Goal: Connect with others: Connect with others

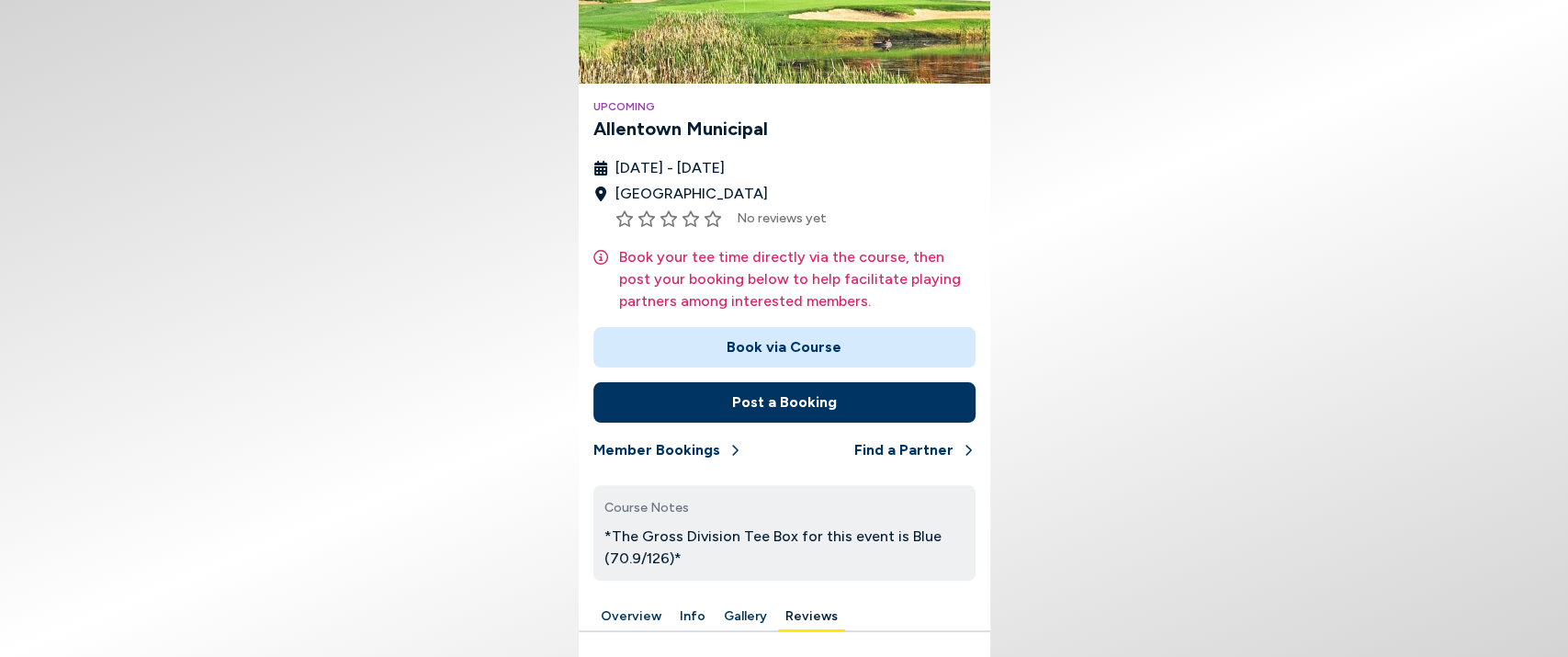
scroll to position [249, 0]
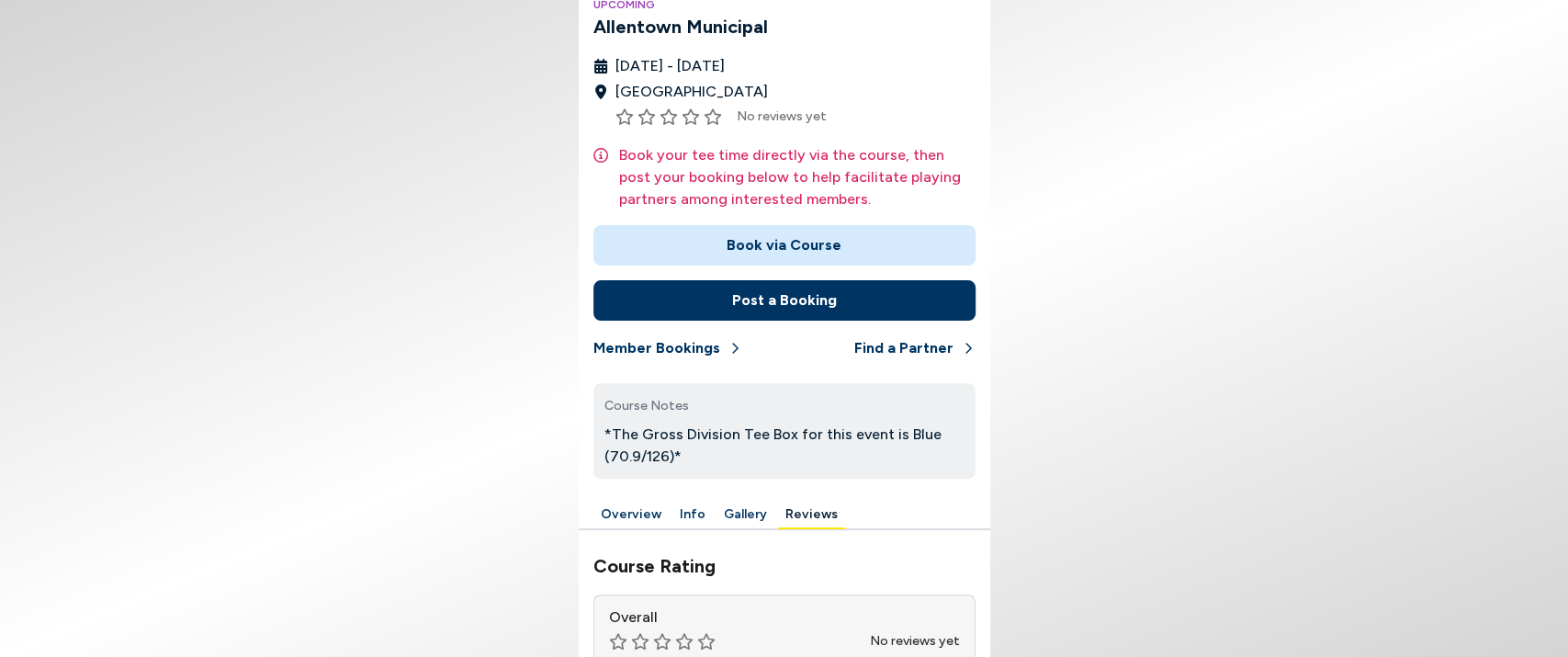
click at [757, 299] on button "Post a Booking" at bounding box center [784, 300] width 383 height 41
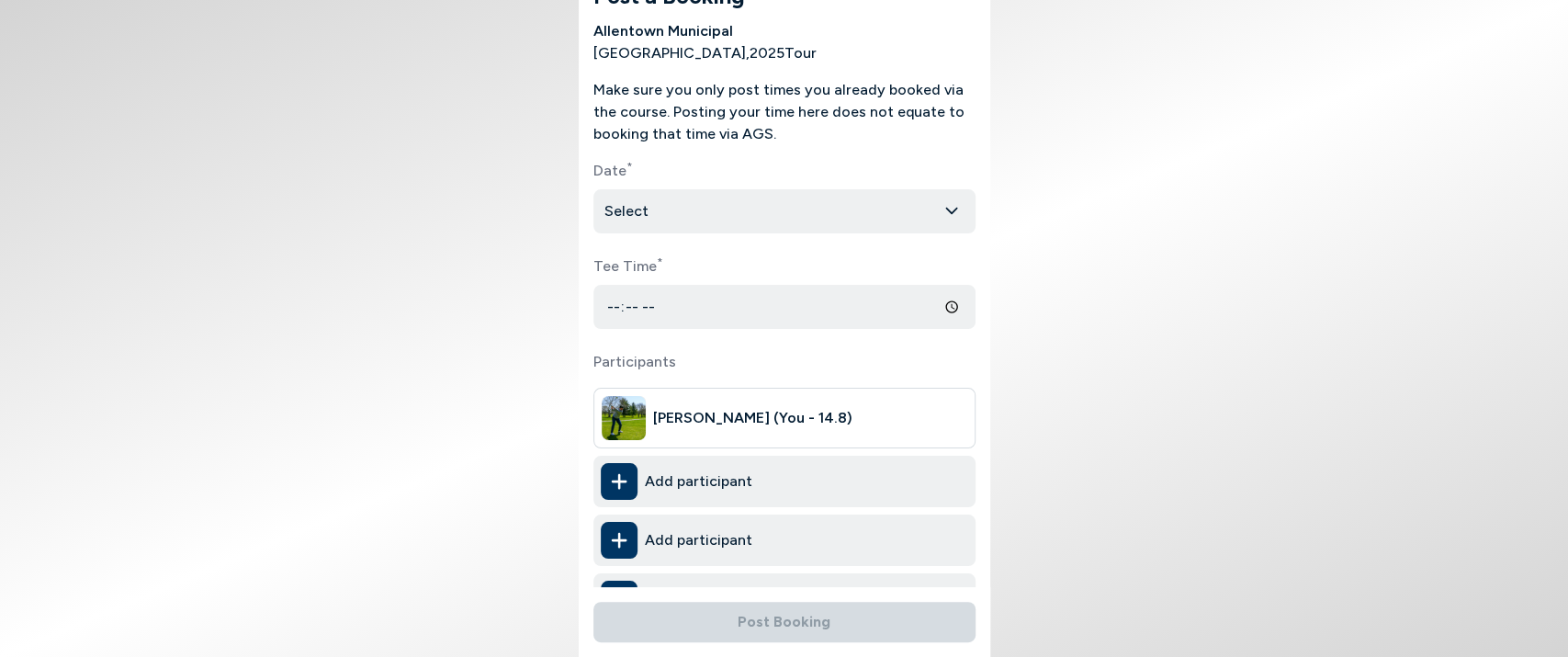
scroll to position [116, 0]
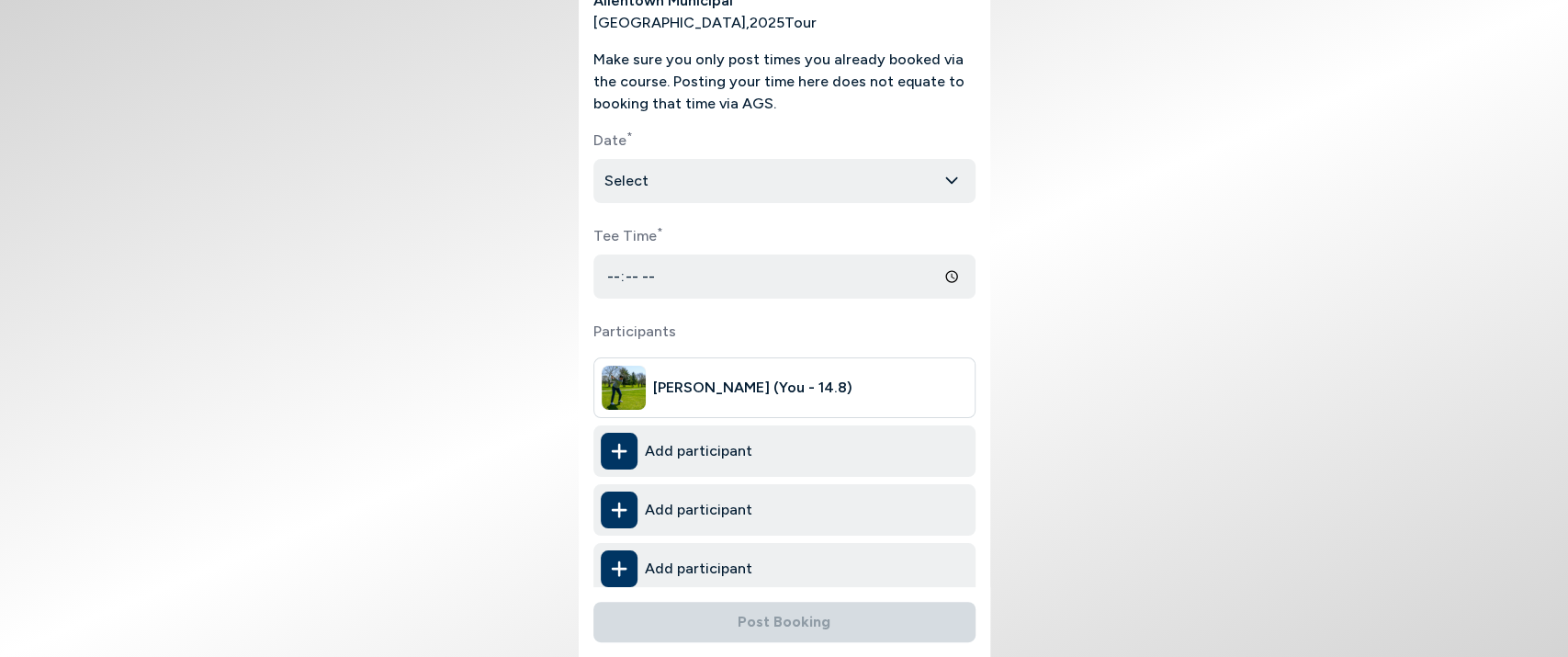
click at [722, 189] on html "Post a Booking Allentown Municipal [GEOGRAPHIC_DATA] , 2025 Tour Make sure you …" at bounding box center [784, 328] width 1568 height 657
click at [725, 262] on input "Tee Time *" at bounding box center [784, 276] width 383 height 44
click at [937, 270] on input "Tee Time *" at bounding box center [784, 276] width 383 height 44
click at [945, 274] on input "Tee Time *" at bounding box center [784, 276] width 383 height 44
drag, startPoint x: 1139, startPoint y: 355, endPoint x: 1069, endPoint y: 360, distance: 70.2
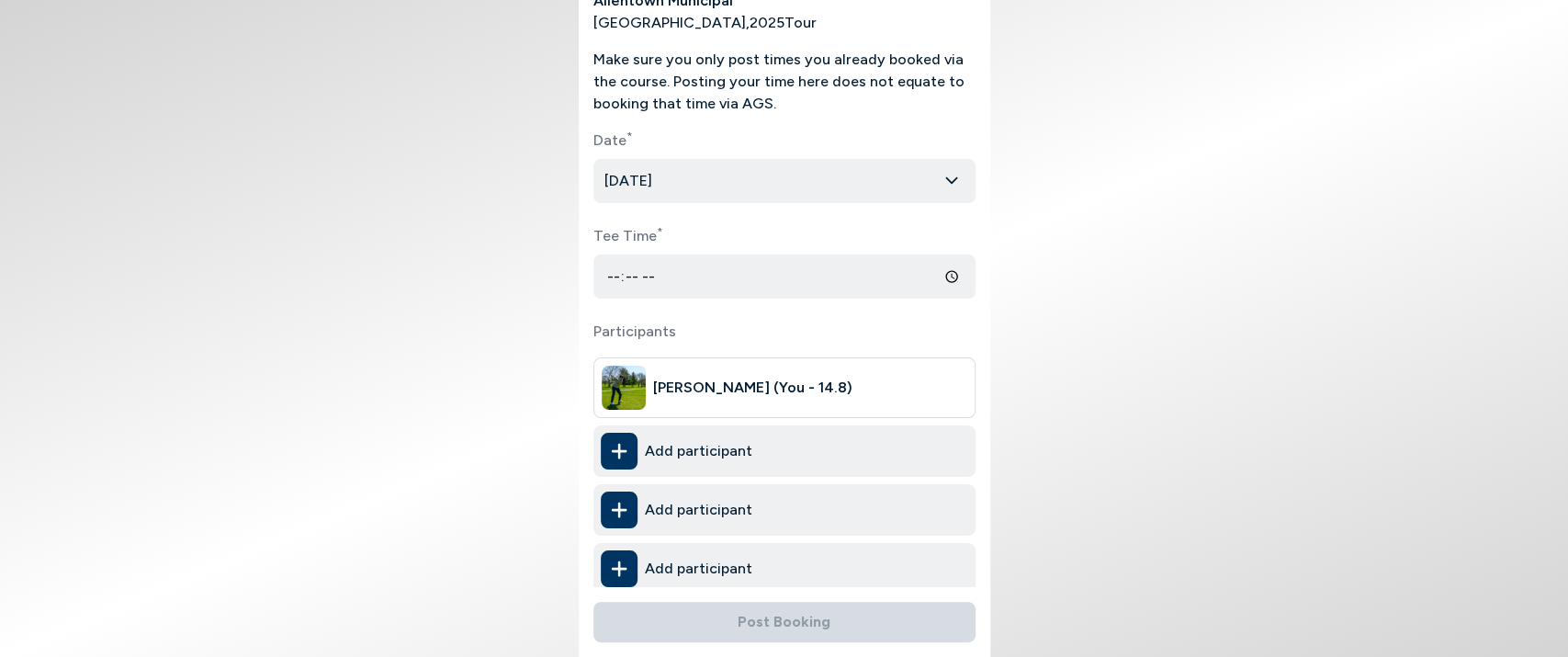
click at [1134, 354] on body "Post a Booking Allentown Municipal [GEOGRAPHIC_DATA] , 2025 Tour Make sure you …" at bounding box center [784, 328] width 1568 height 657
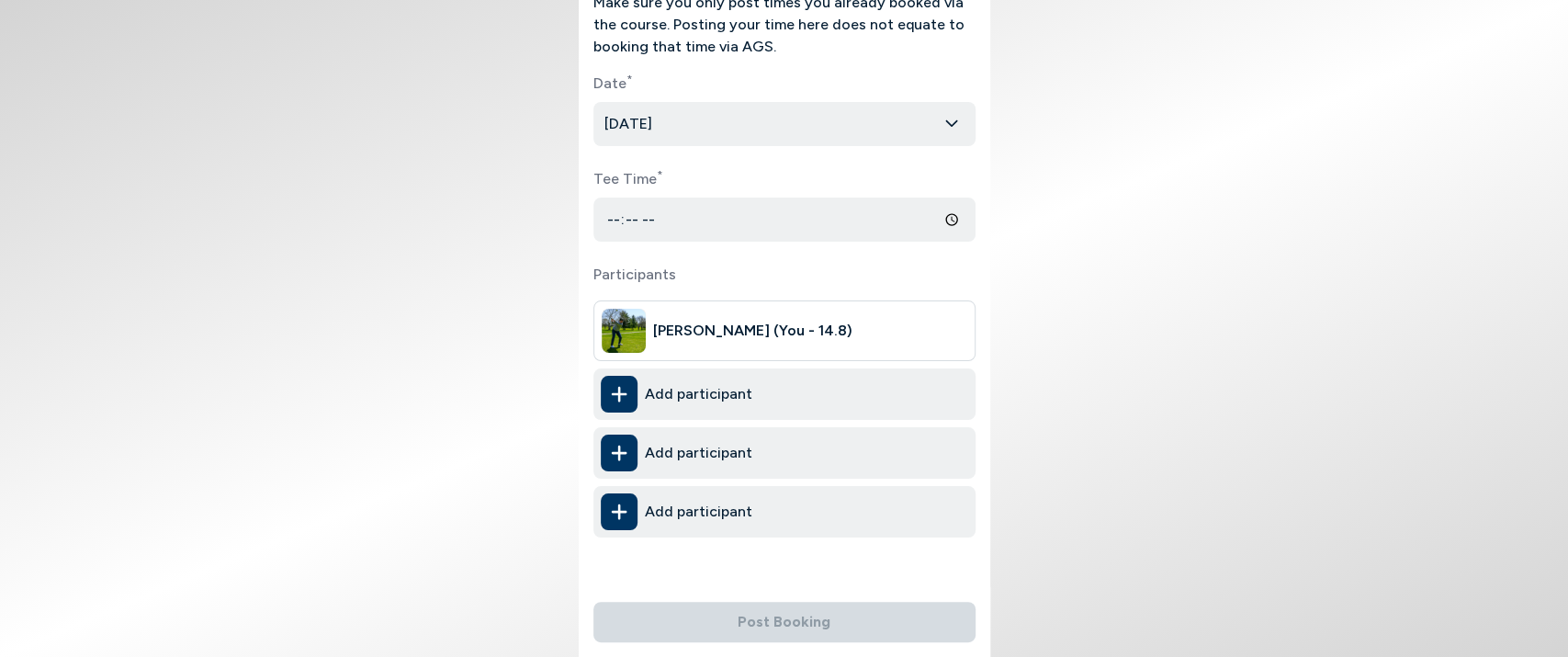
scroll to position [205, 0]
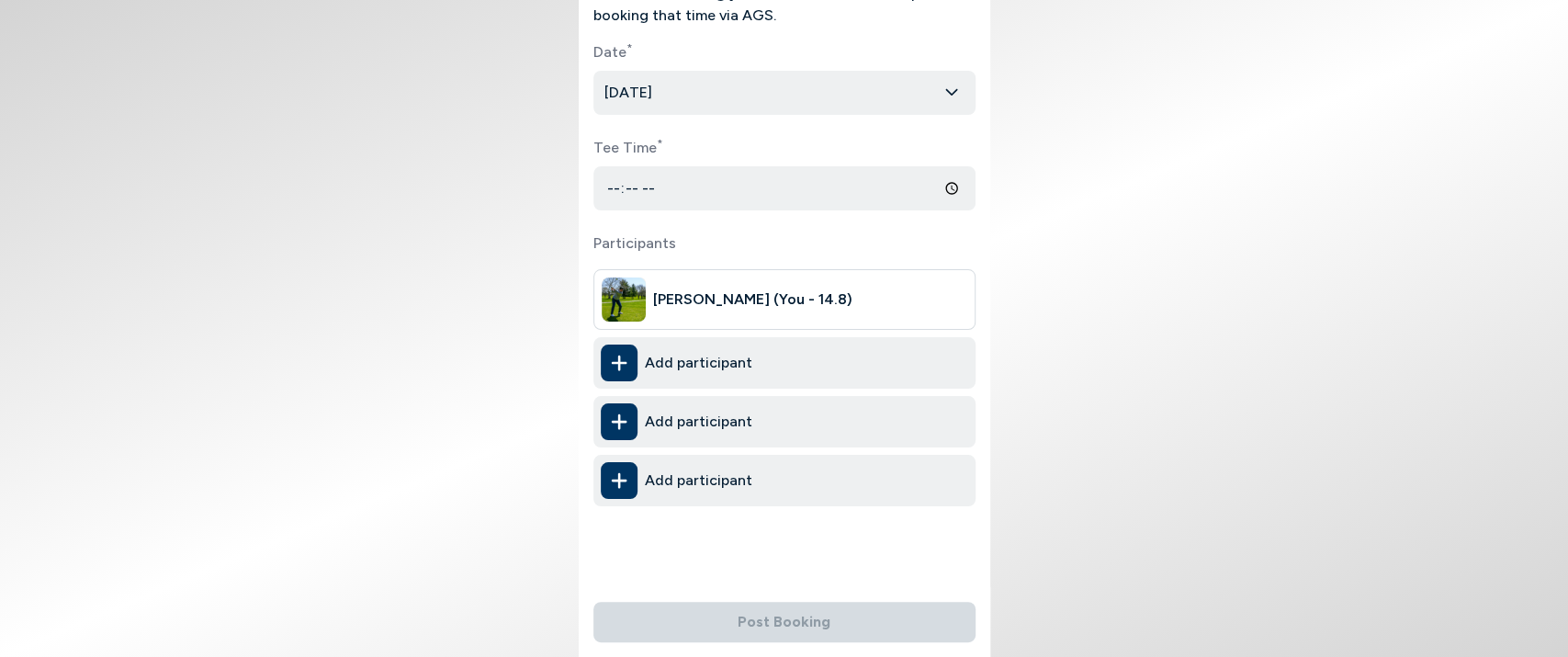
click at [732, 359] on span "Add participant" at bounding box center [699, 363] width 107 height 22
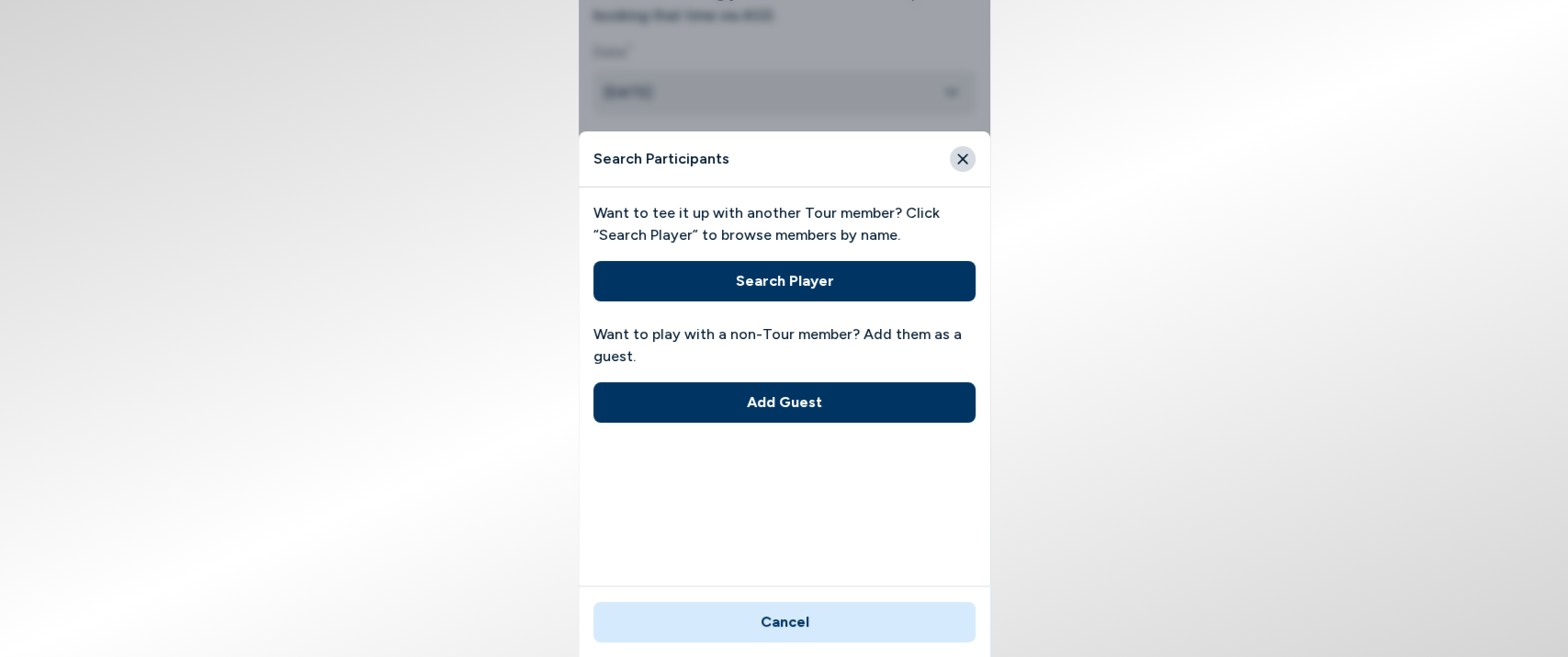
click at [791, 282] on button "Search Player" at bounding box center [784, 281] width 383 height 41
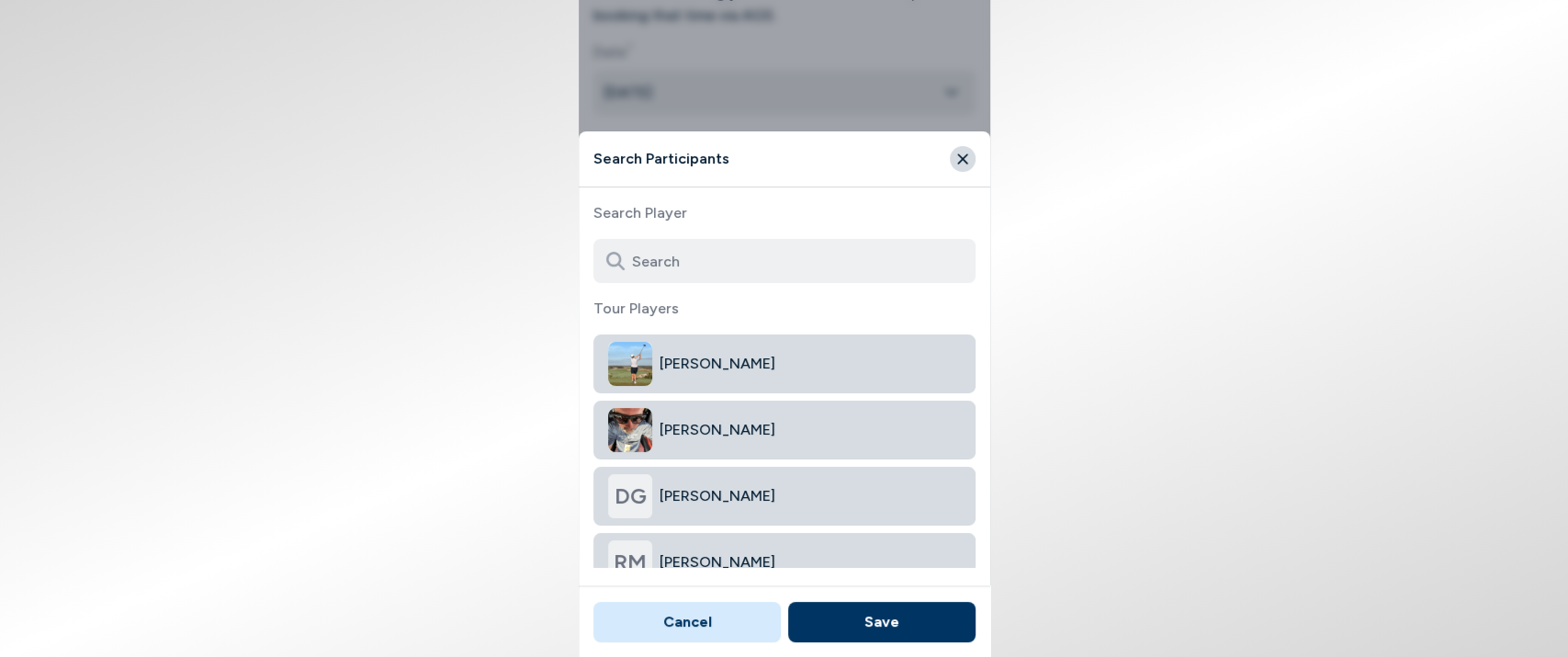
click at [798, 270] on input at bounding box center [784, 260] width 383 height 44
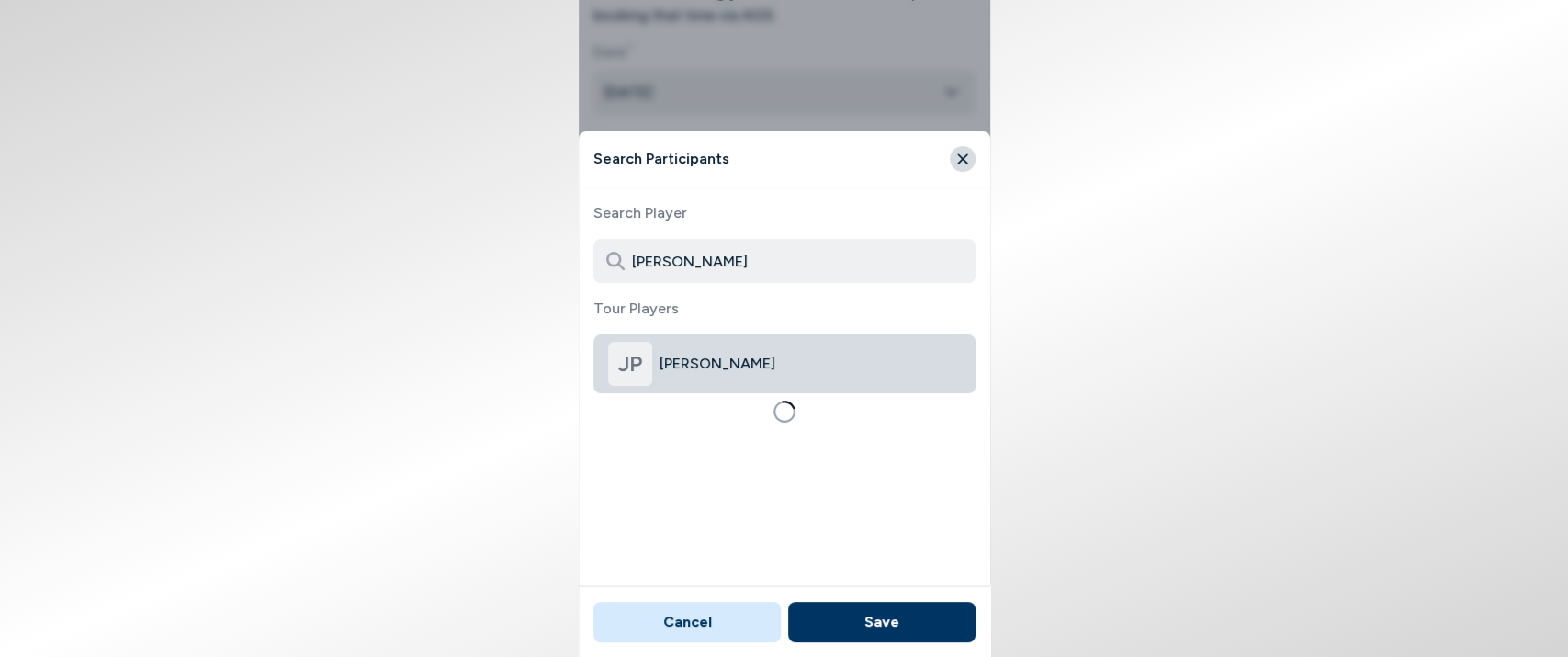
type input "[PERSON_NAME]"
click at [737, 375] on button "JP [PERSON_NAME]" at bounding box center [784, 364] width 383 height 59
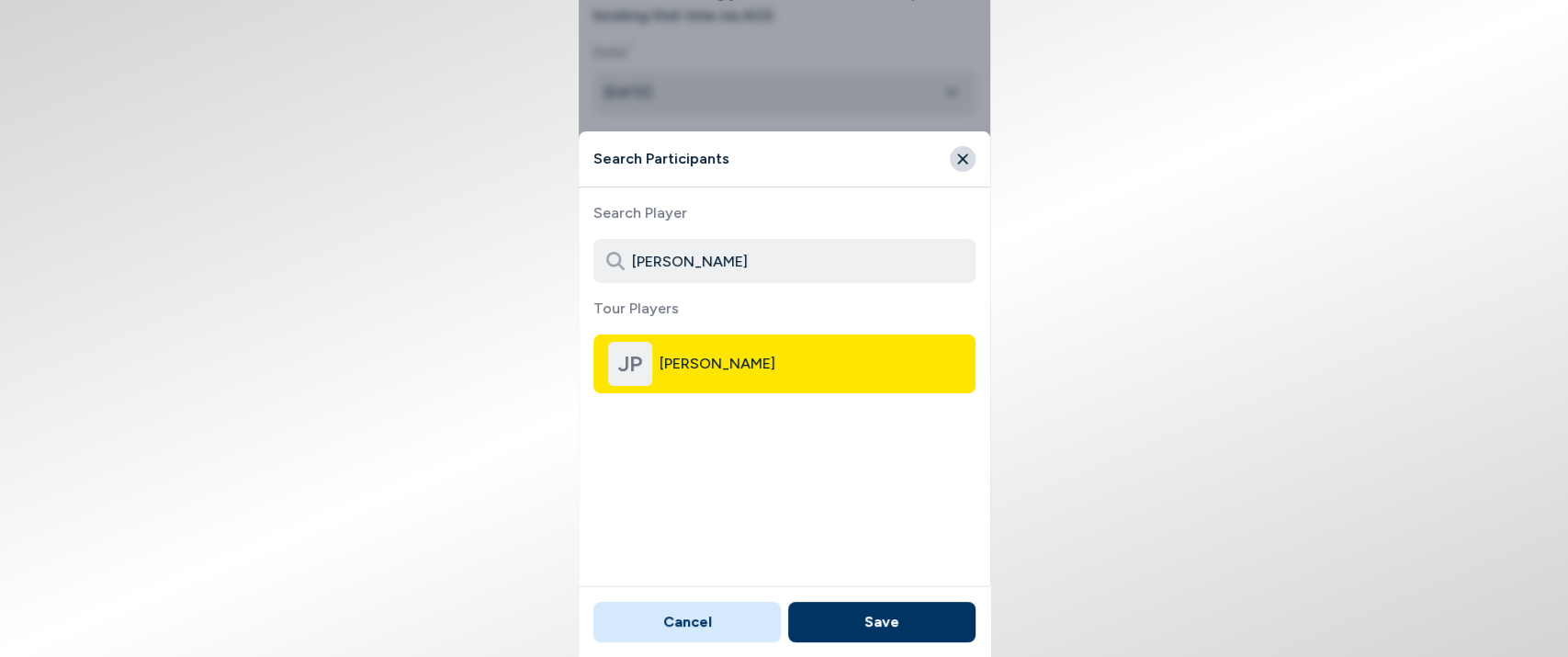
click at [885, 614] on button "Save" at bounding box center [881, 622] width 188 height 41
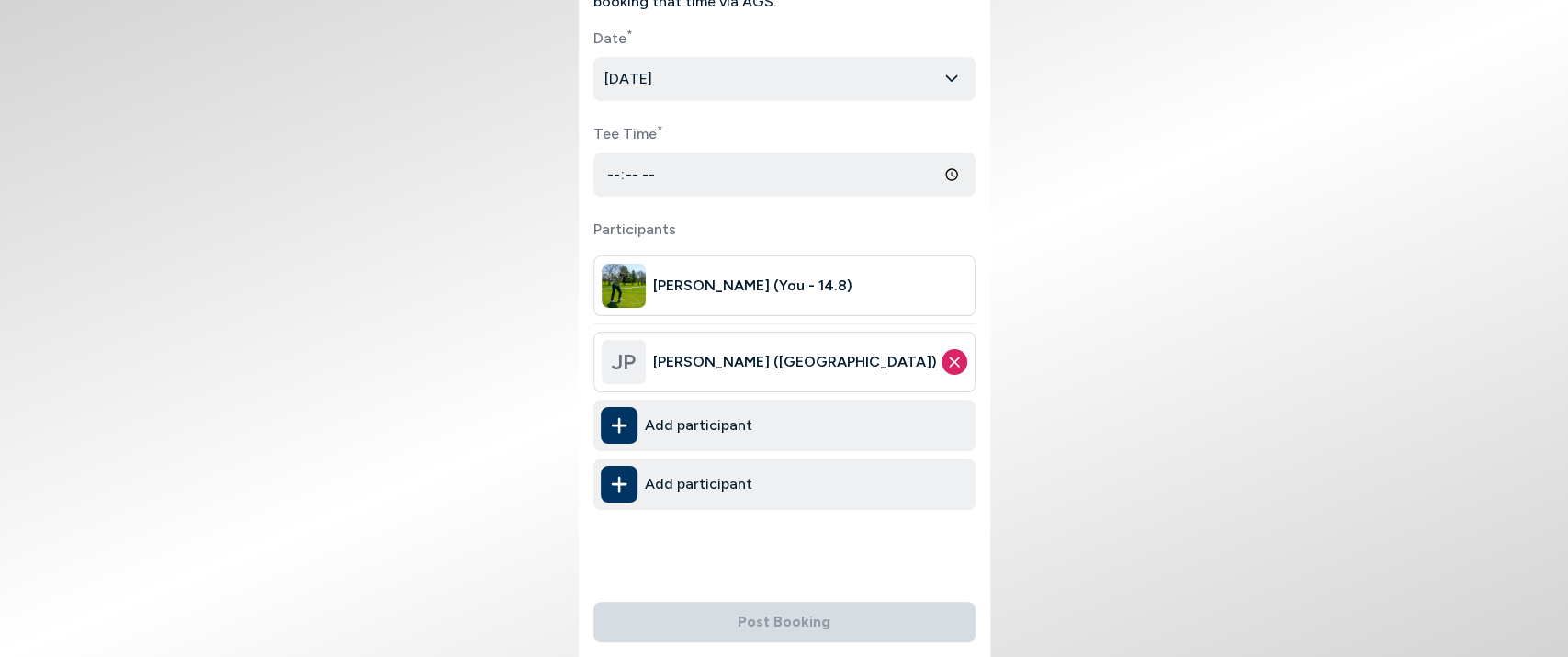
scroll to position [222, 0]
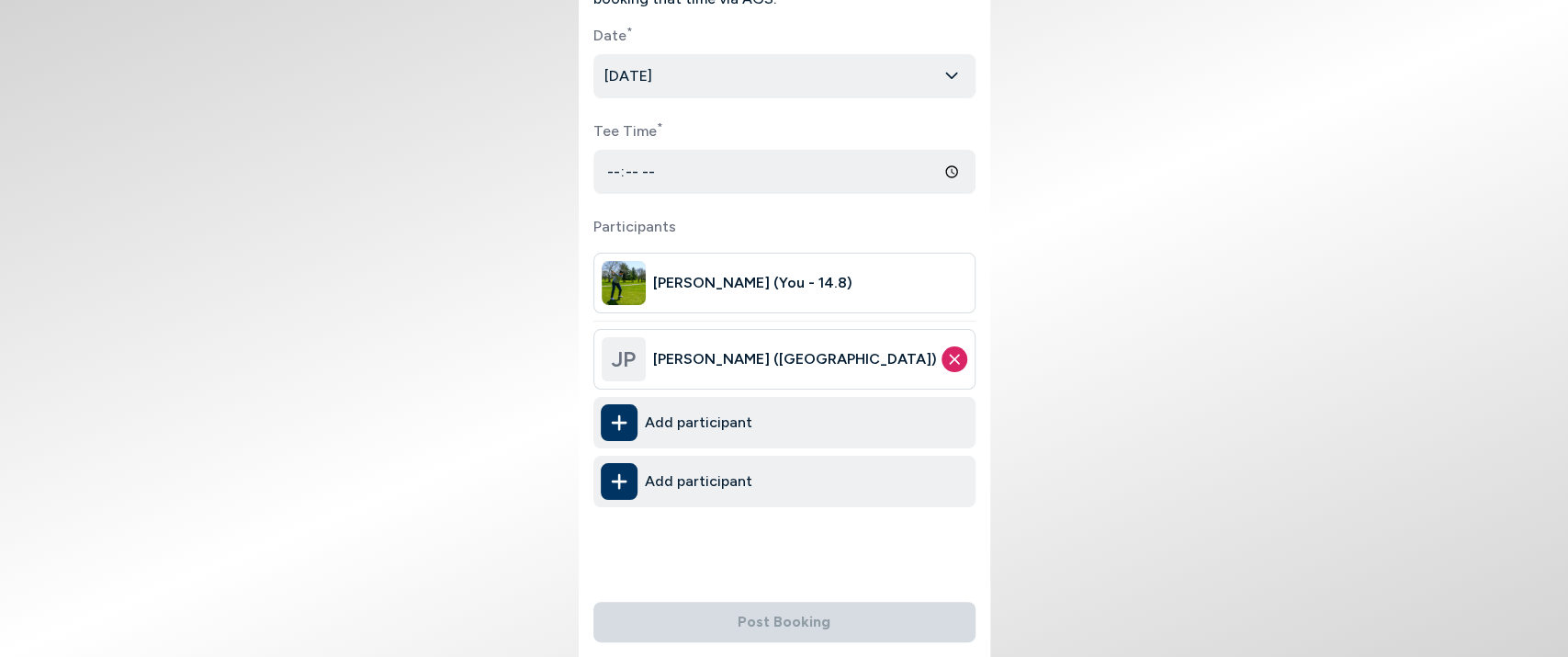
click at [715, 177] on input "Tee Time *" at bounding box center [784, 172] width 383 height 44
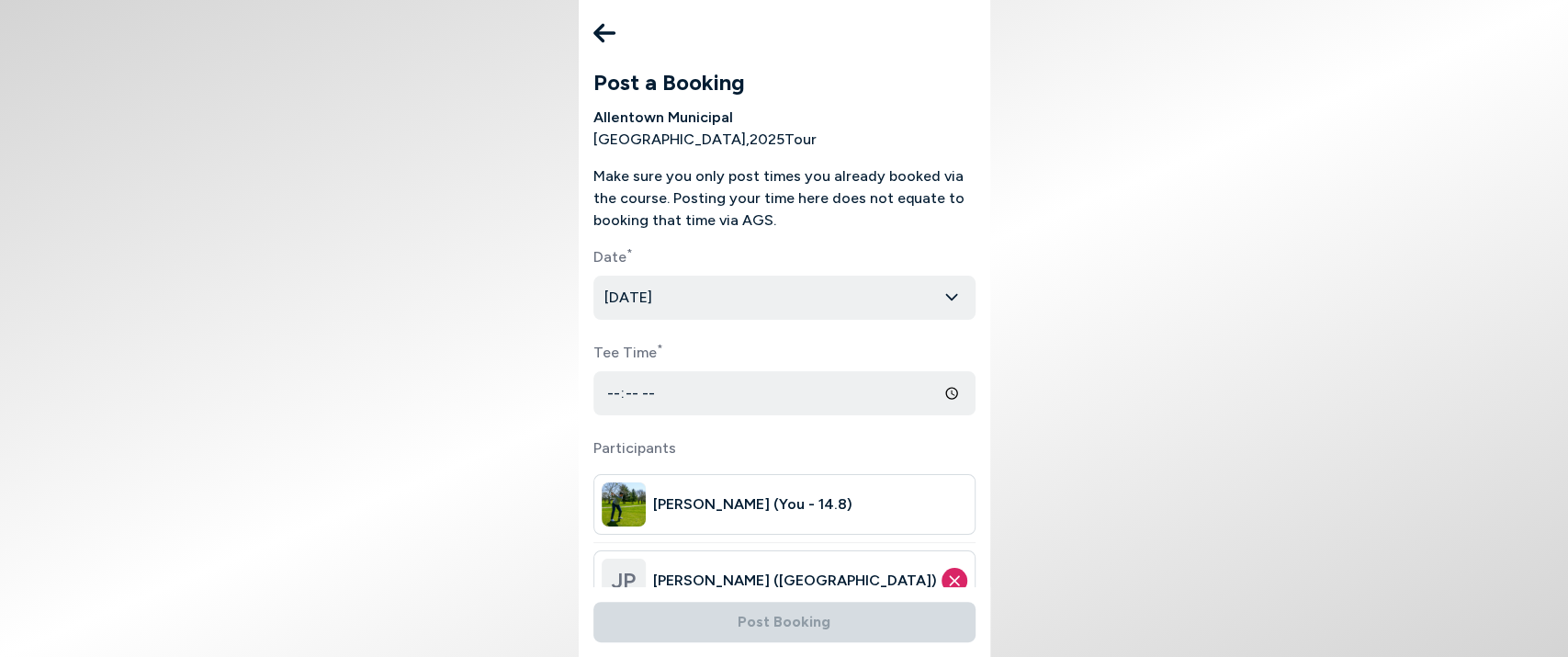
scroll to position [0, 0]
click at [619, 33] on button at bounding box center [604, 33] width 37 height 37
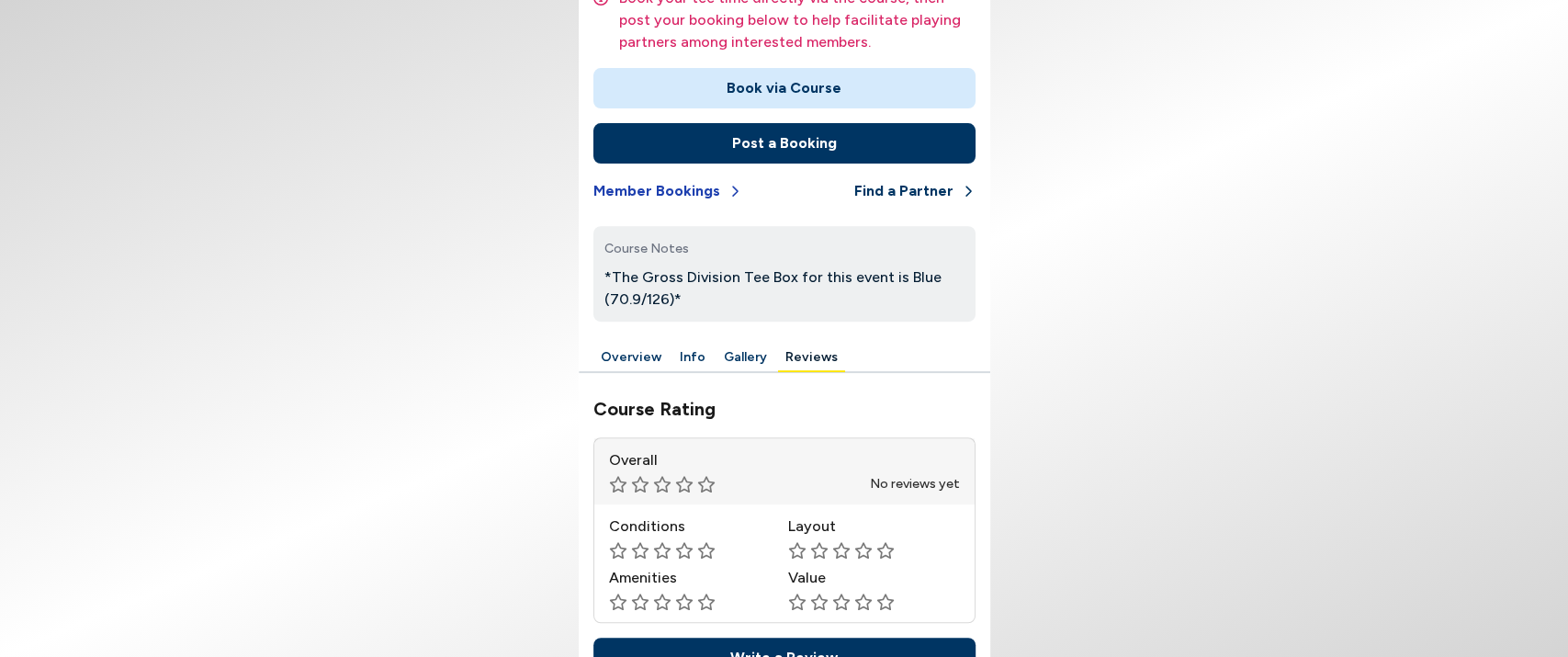
scroll to position [409, 0]
click at [658, 177] on button "Member Bookings" at bounding box center [668, 190] width 149 height 41
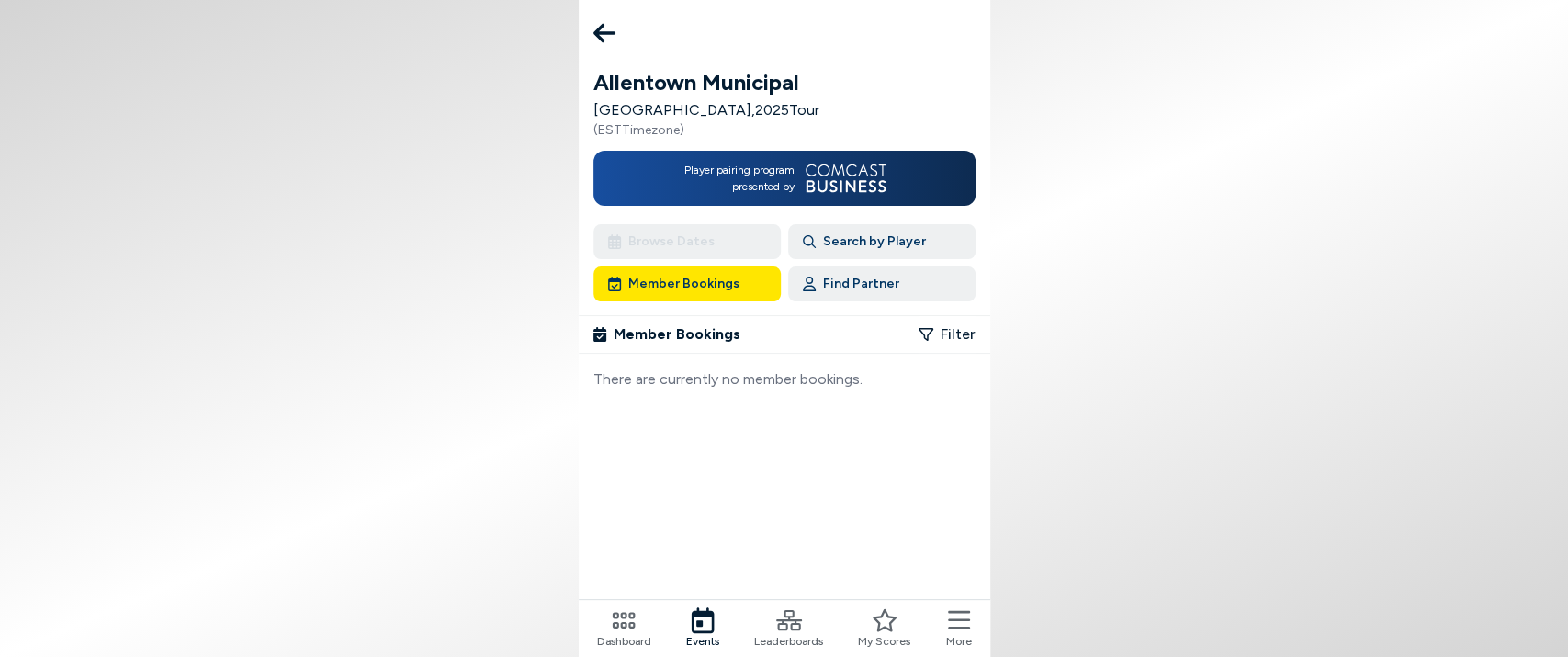
click at [846, 284] on button "Find Partner" at bounding box center [881, 283] width 188 height 35
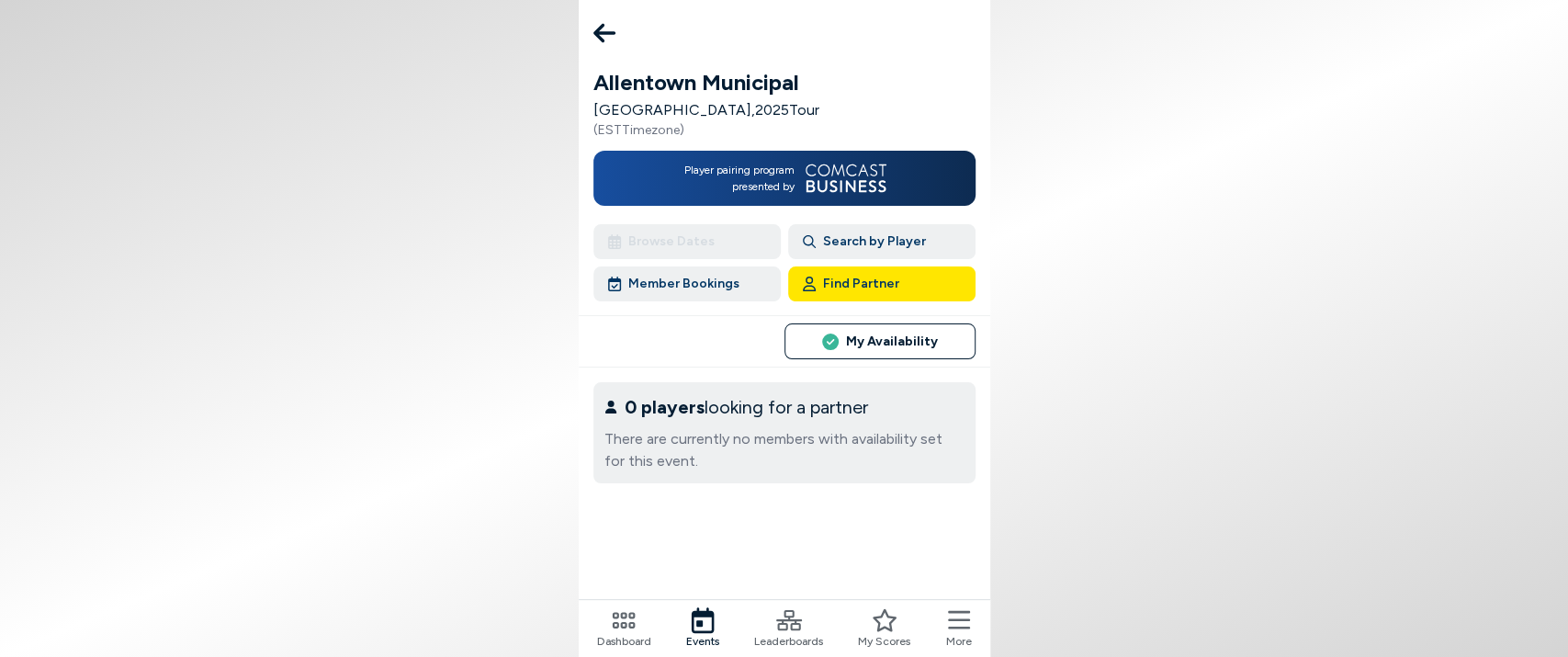
click at [875, 238] on button "Search by Player" at bounding box center [881, 242] width 188 height 35
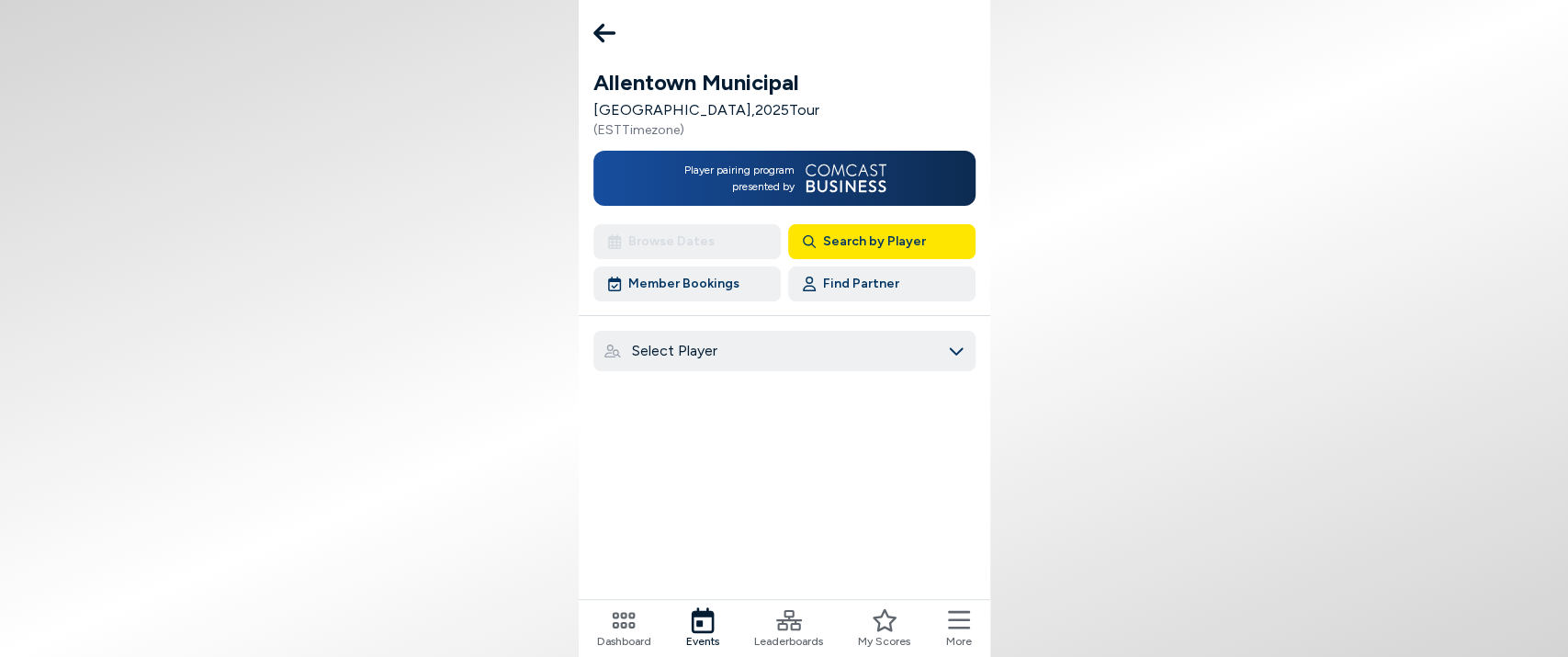
click at [727, 354] on div "Select Player" at bounding box center [790, 351] width 316 height 22
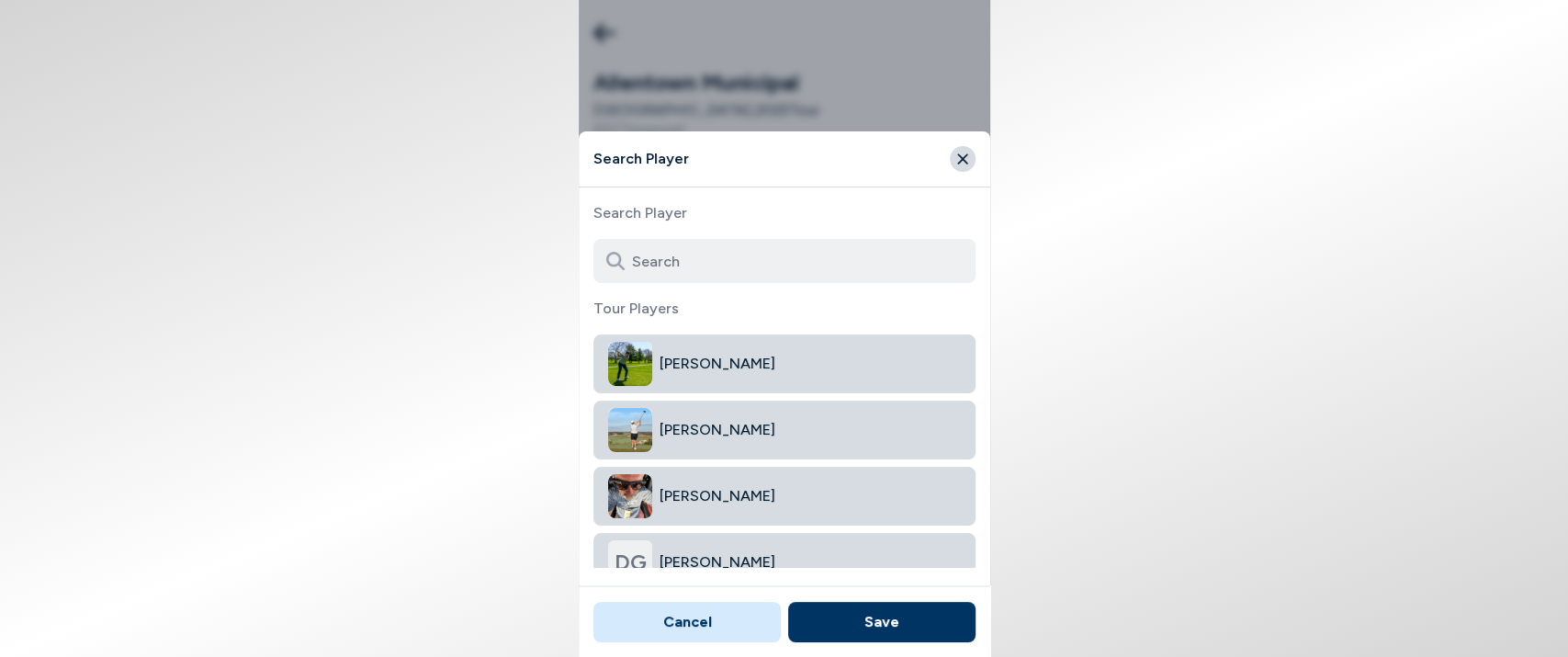
click at [713, 351] on button "[PERSON_NAME]" at bounding box center [784, 364] width 383 height 59
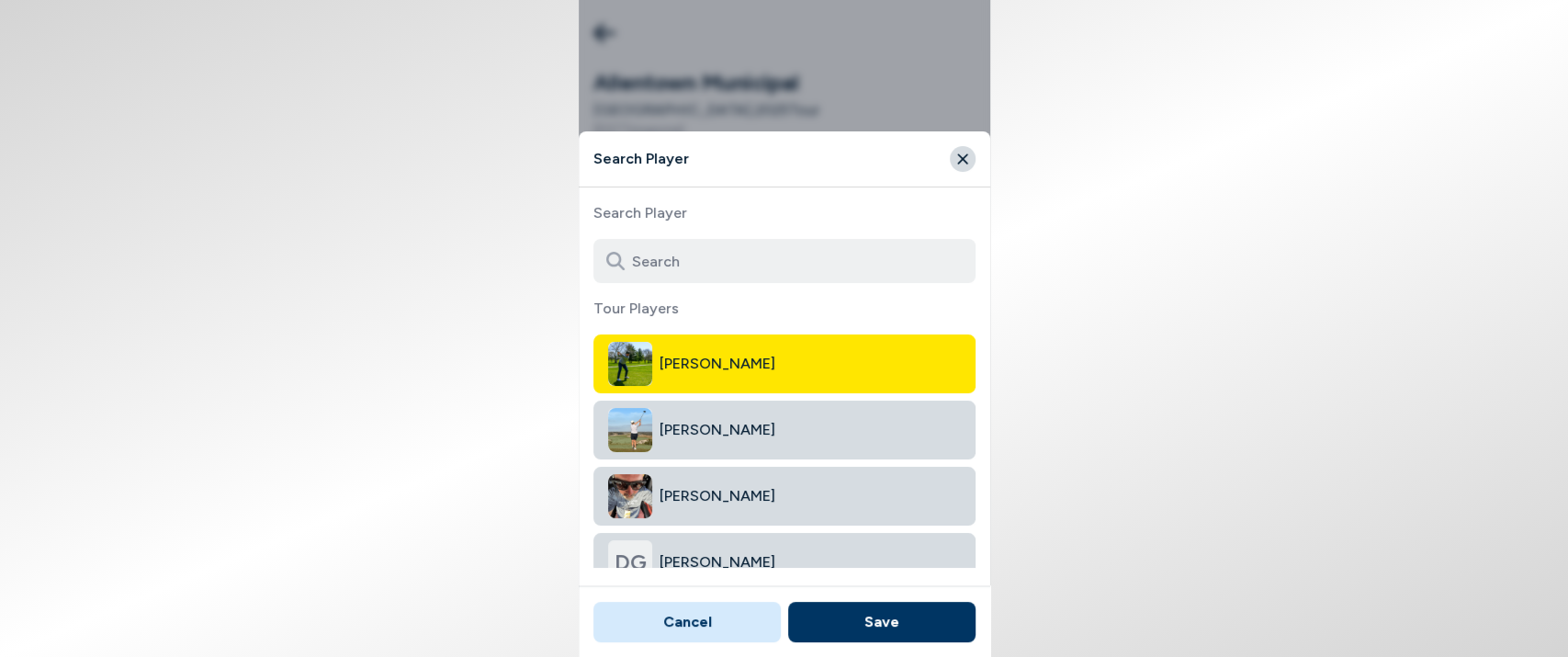
drag, startPoint x: 677, startPoint y: 615, endPoint x: 691, endPoint y: 606, distance: 16.6
click at [677, 615] on button "Cancel" at bounding box center [687, 622] width 188 height 41
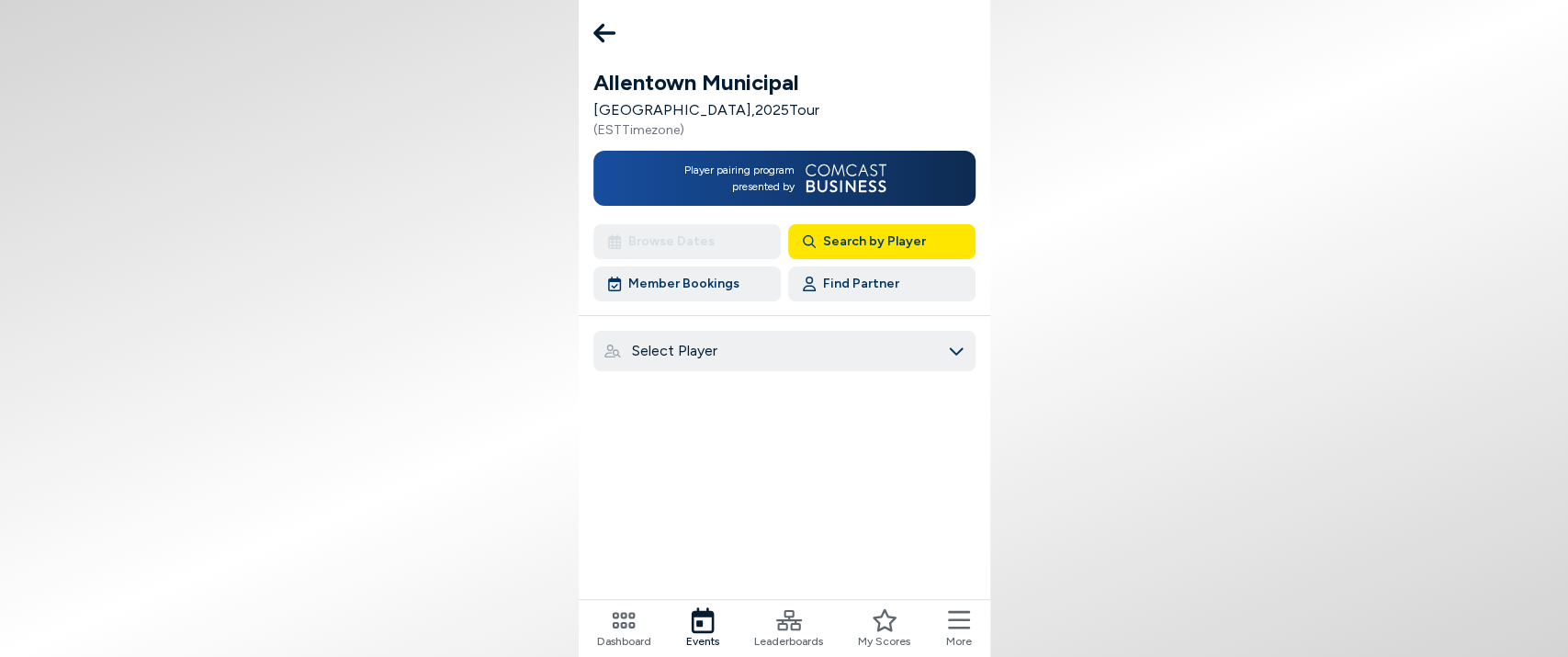
click at [603, 32] on icon at bounding box center [604, 33] width 22 height 19
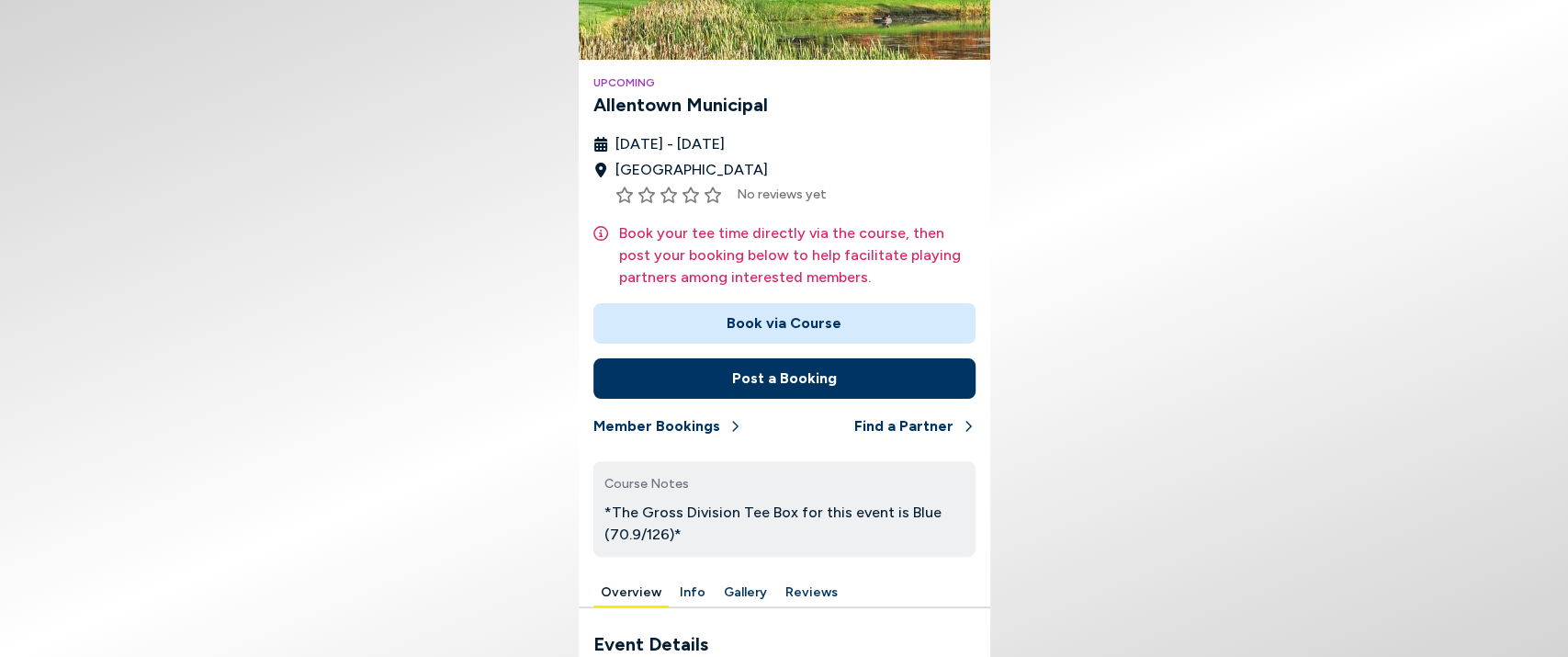
scroll to position [204, 0]
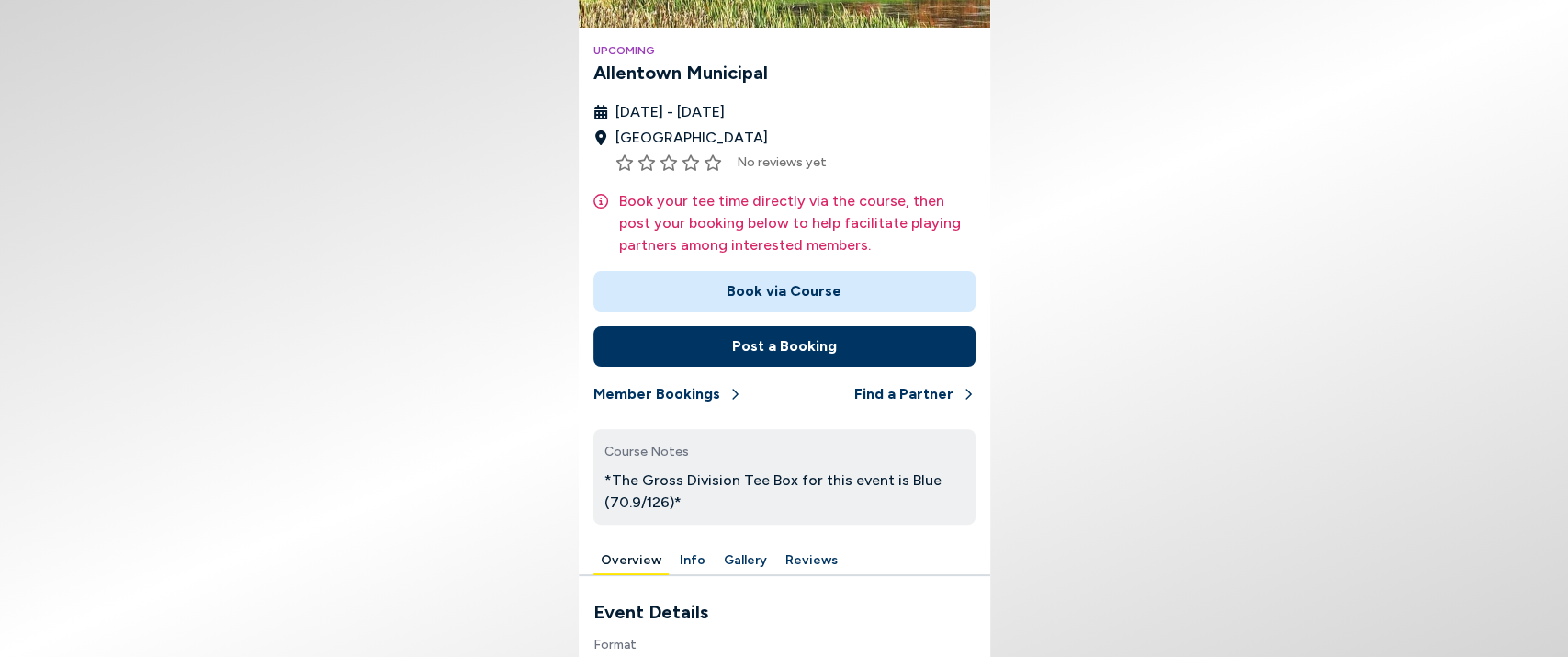
click at [772, 280] on button "Book via Course" at bounding box center [784, 291] width 383 height 41
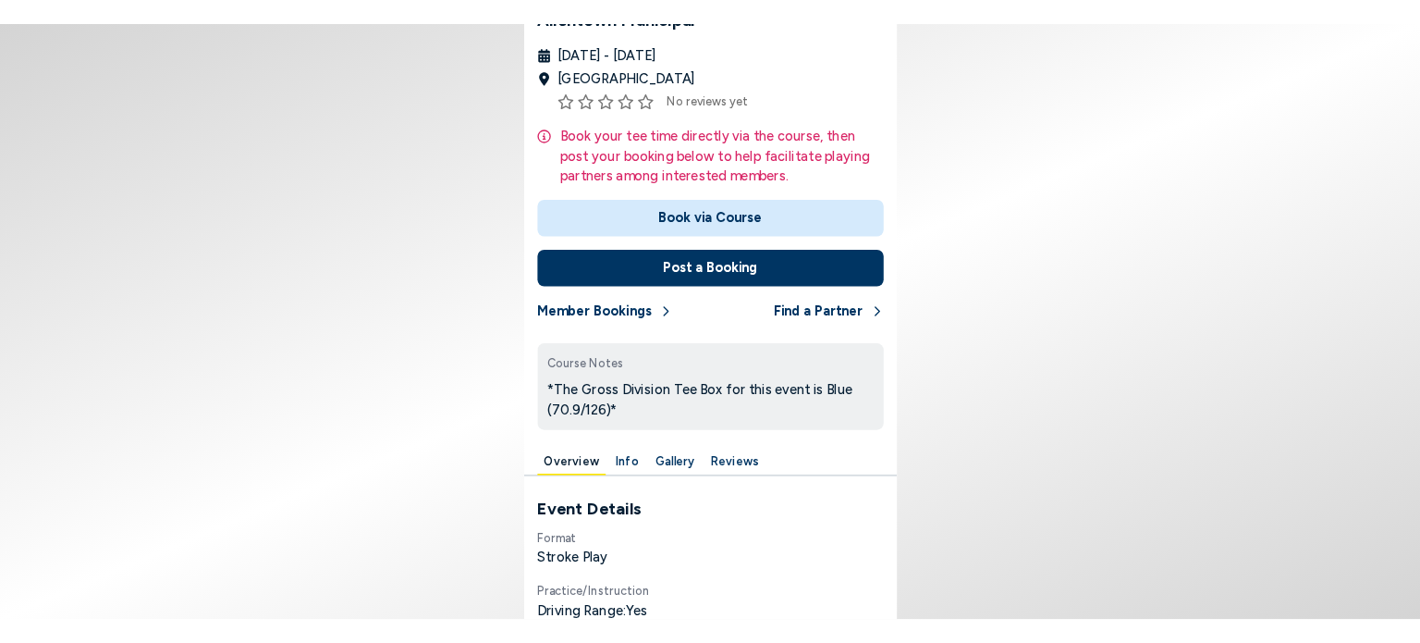
scroll to position [0, 0]
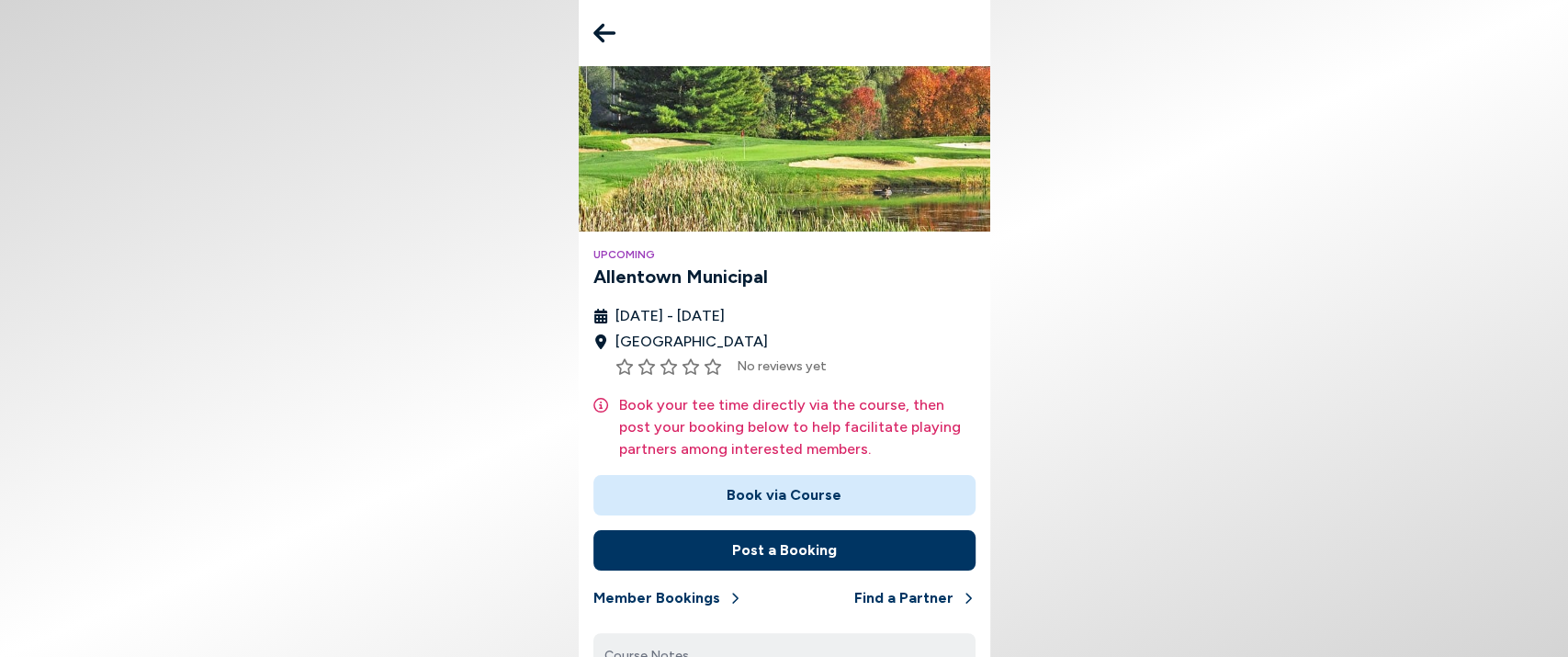
click at [615, 39] on button at bounding box center [604, 33] width 37 height 37
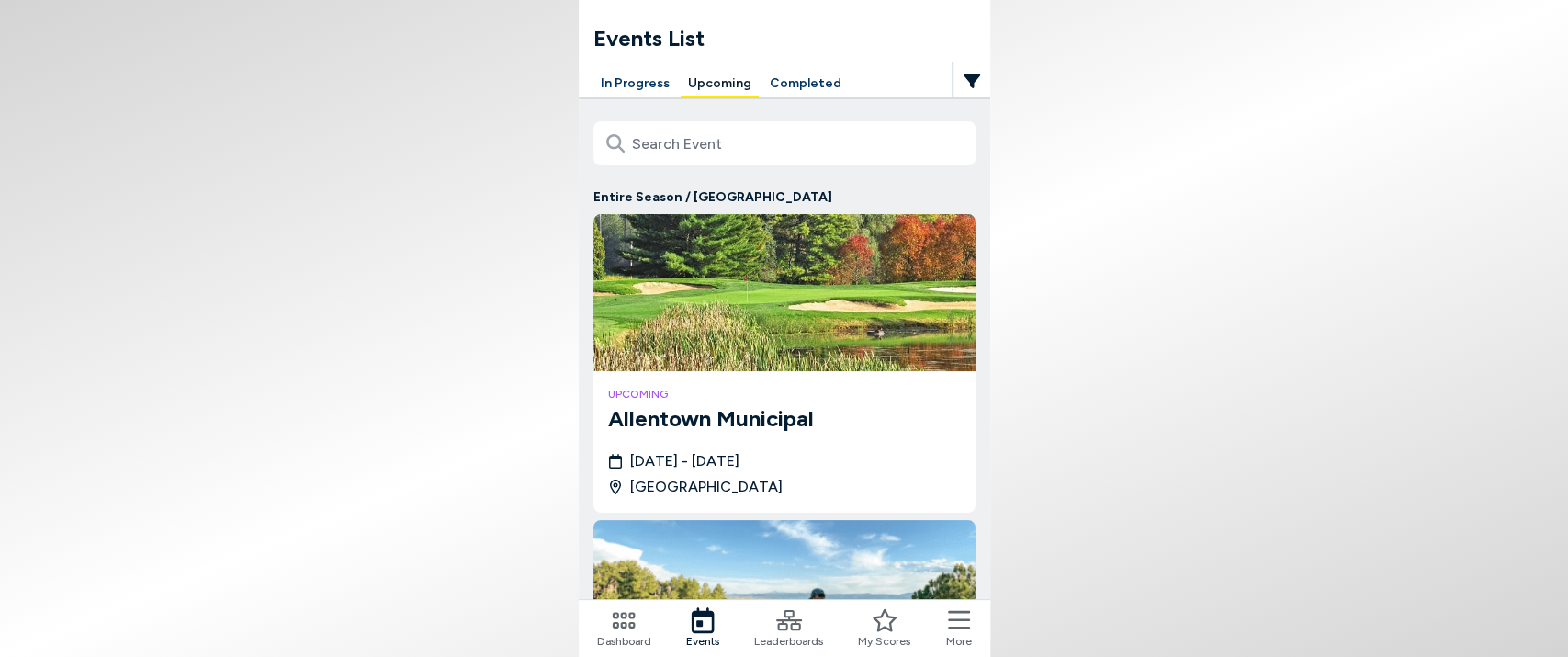
click at [957, 625] on icon at bounding box center [959, 620] width 22 height 26
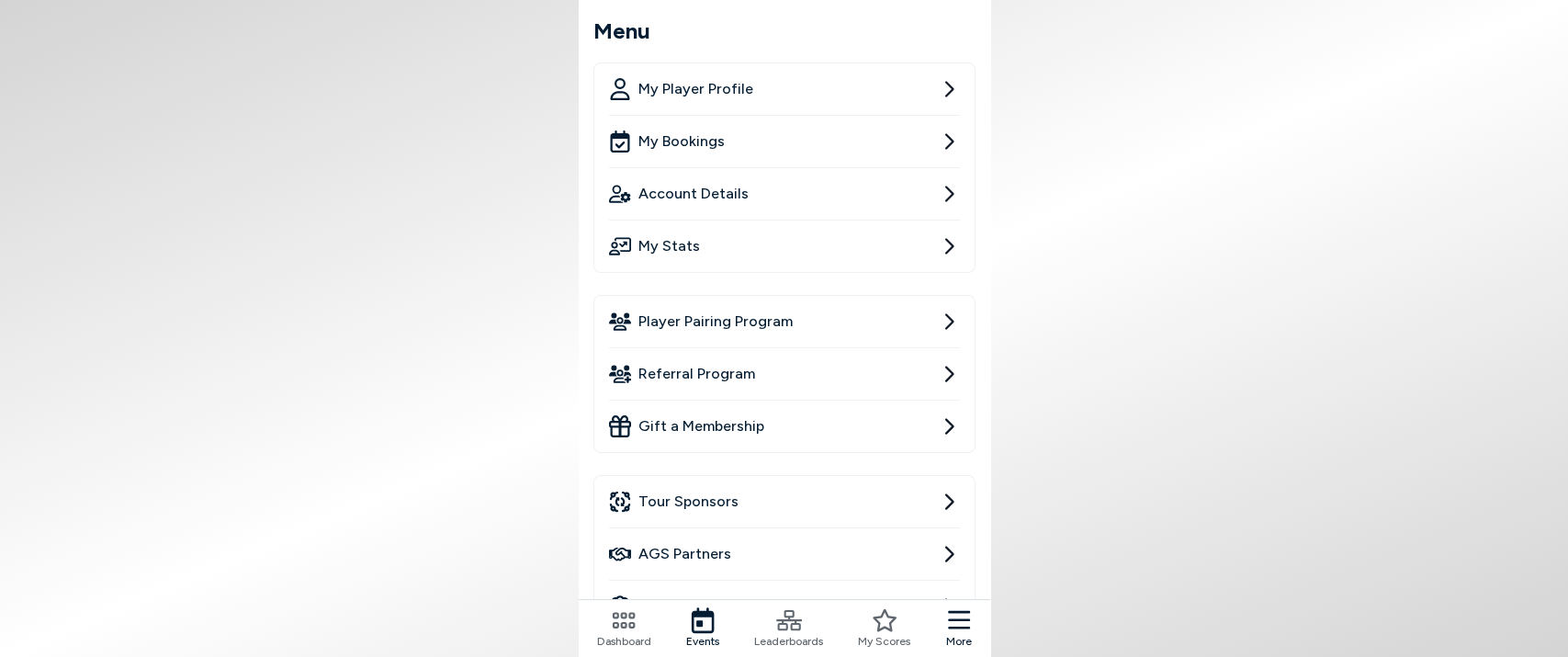
click at [739, 331] on span "Player Pairing Program" at bounding box center [715, 322] width 154 height 22
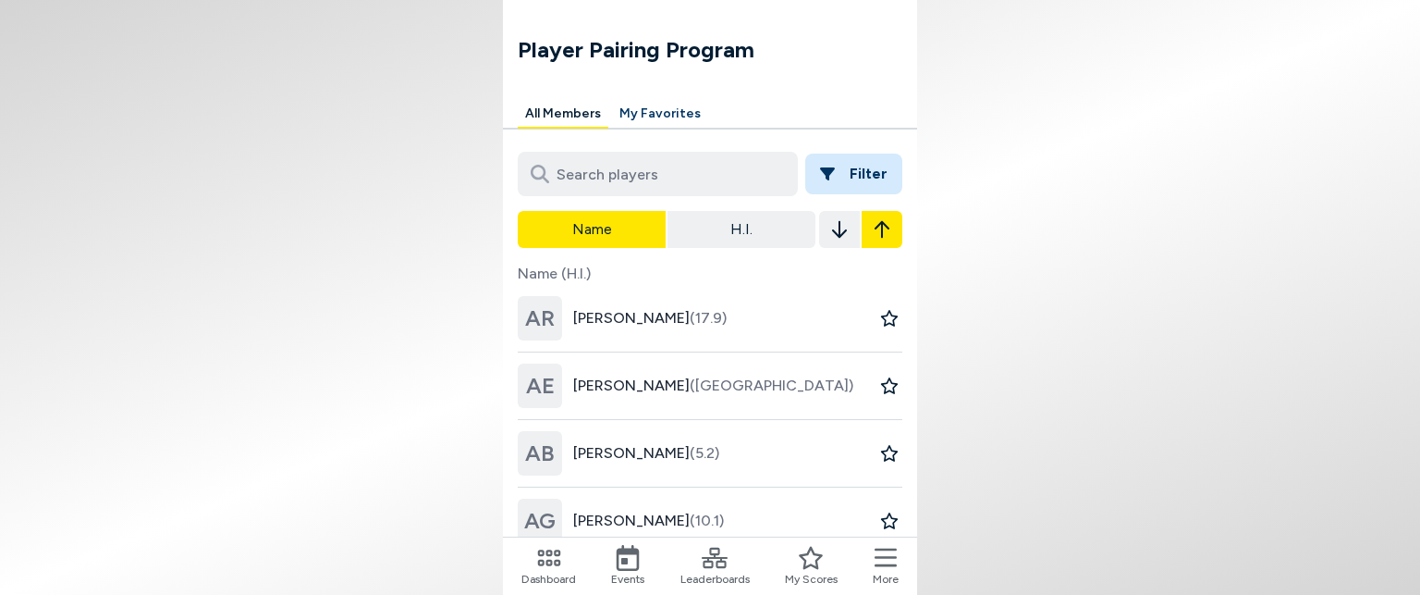
click at [654, 166] on input at bounding box center [658, 174] width 280 height 44
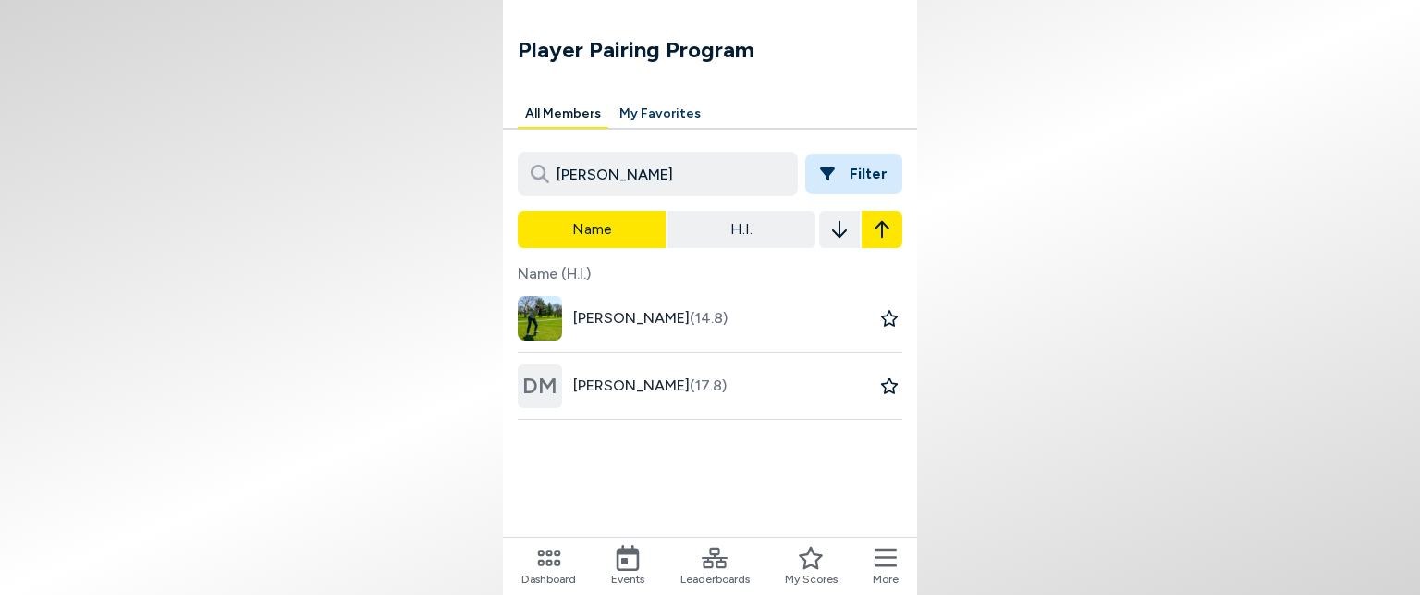
type input "[PERSON_NAME]"
click at [656, 310] on span "[PERSON_NAME] (14.8)" at bounding box center [650, 318] width 154 height 22
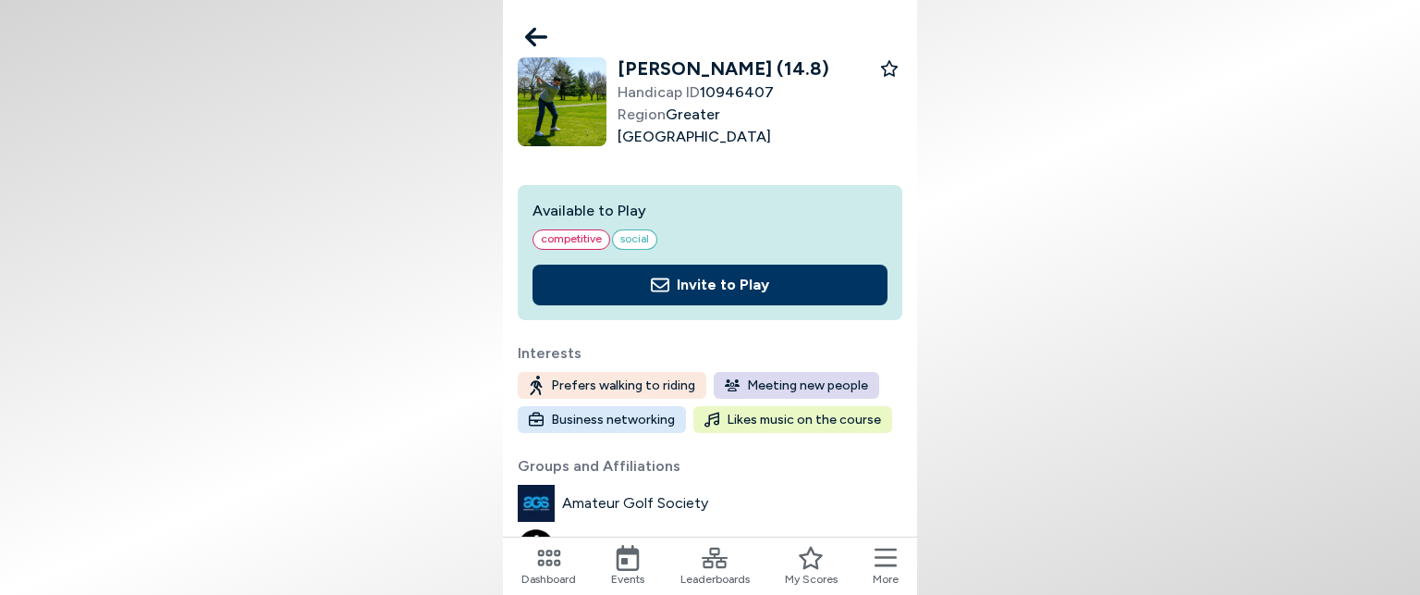
click at [714, 281] on button "Invite to Play" at bounding box center [710, 284] width 355 height 41
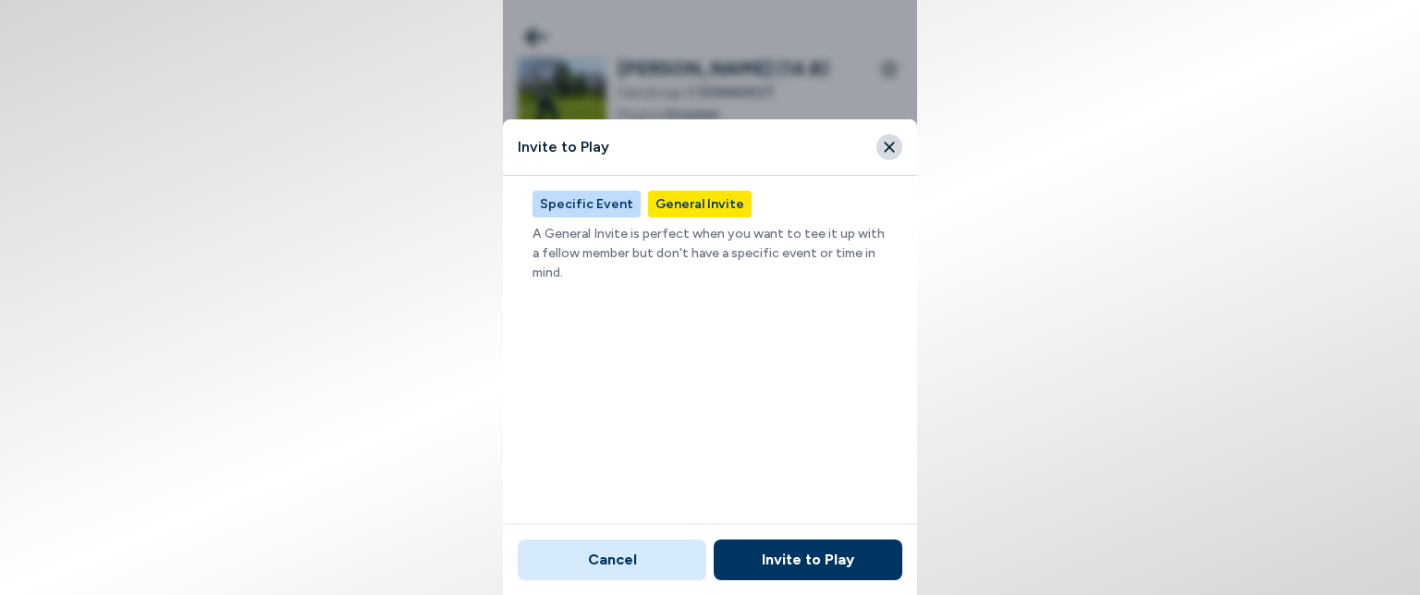
click at [603, 210] on button "Specific Event" at bounding box center [587, 203] width 108 height 27
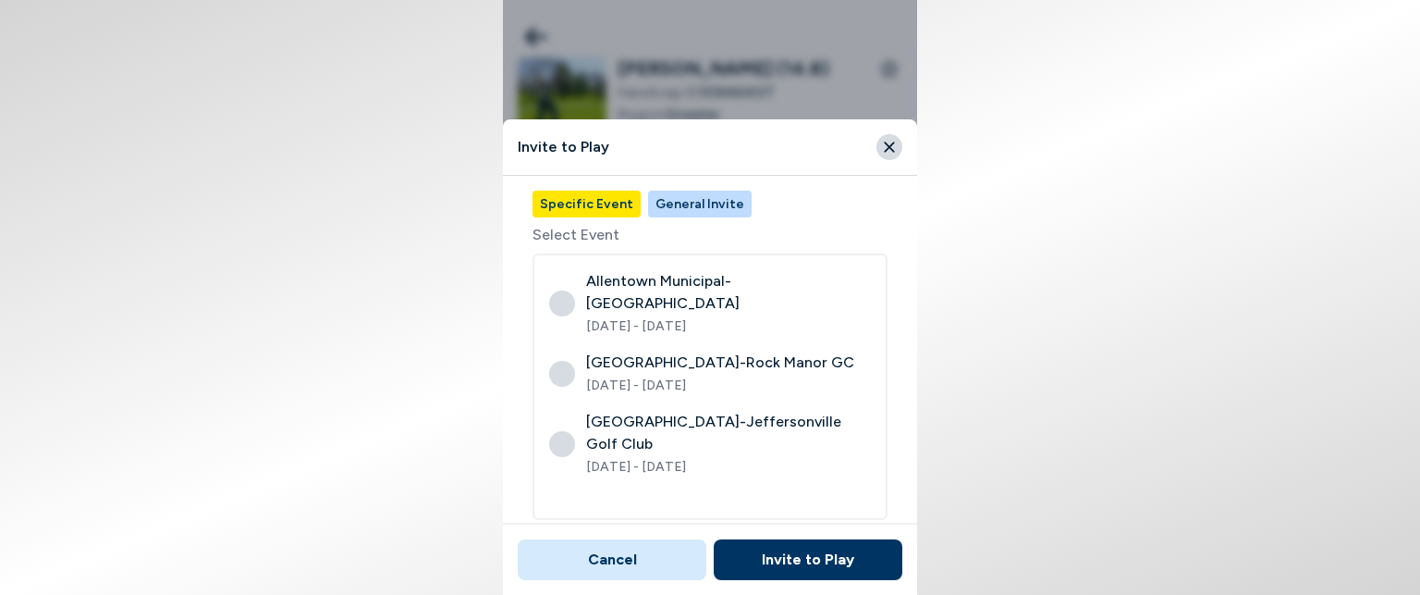
click at [700, 202] on button "General Invite" at bounding box center [700, 203] width 104 height 27
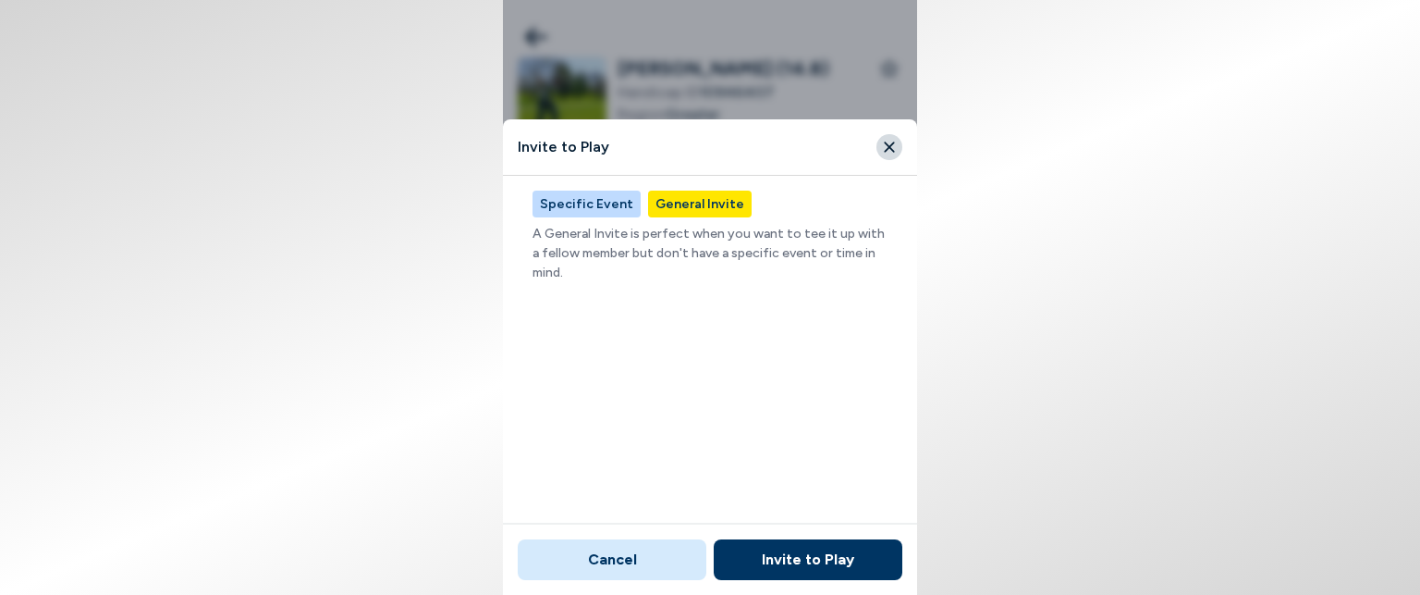
click at [780, 558] on button "Invite to Play" at bounding box center [808, 559] width 189 height 41
